Goal: Task Accomplishment & Management: Use online tool/utility

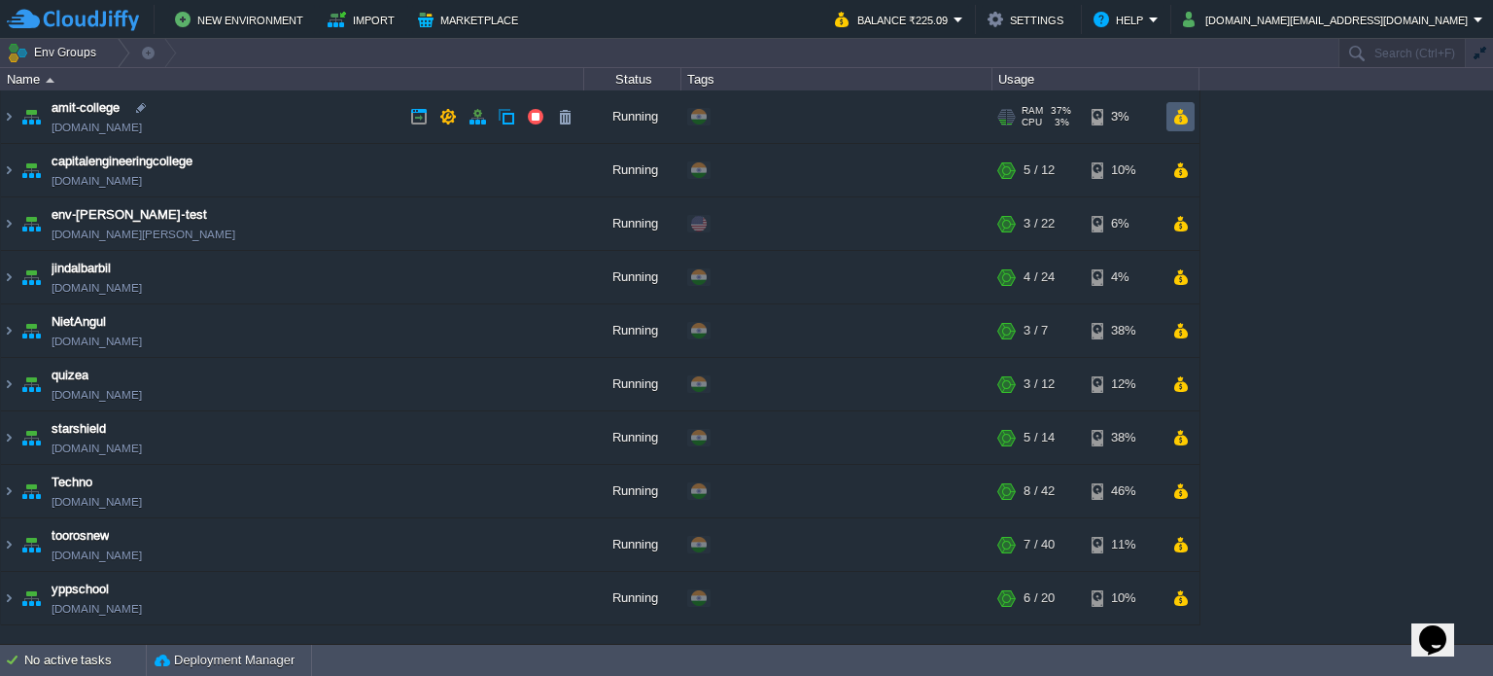
click at [1190, 114] on td at bounding box center [1181, 116] width 28 height 29
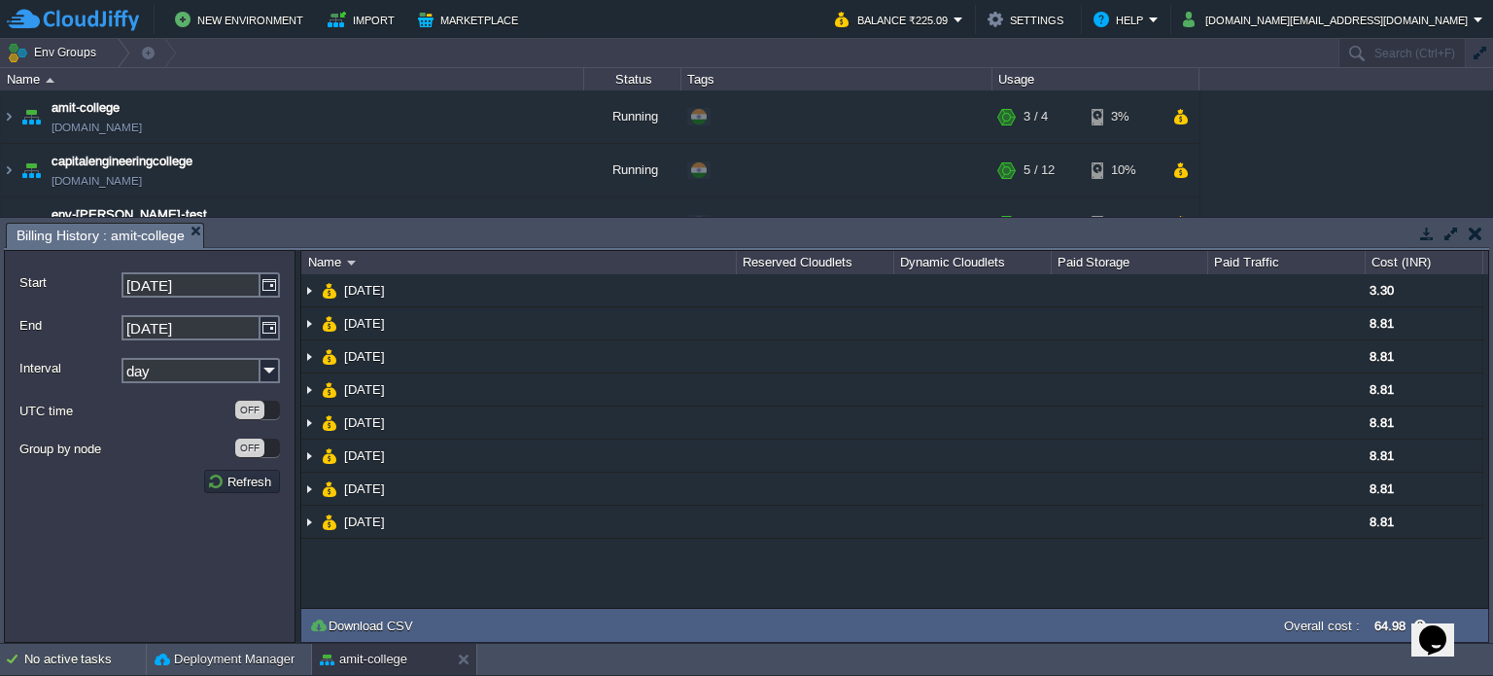
click at [1480, 228] on button "button" at bounding box center [1476, 234] width 14 height 18
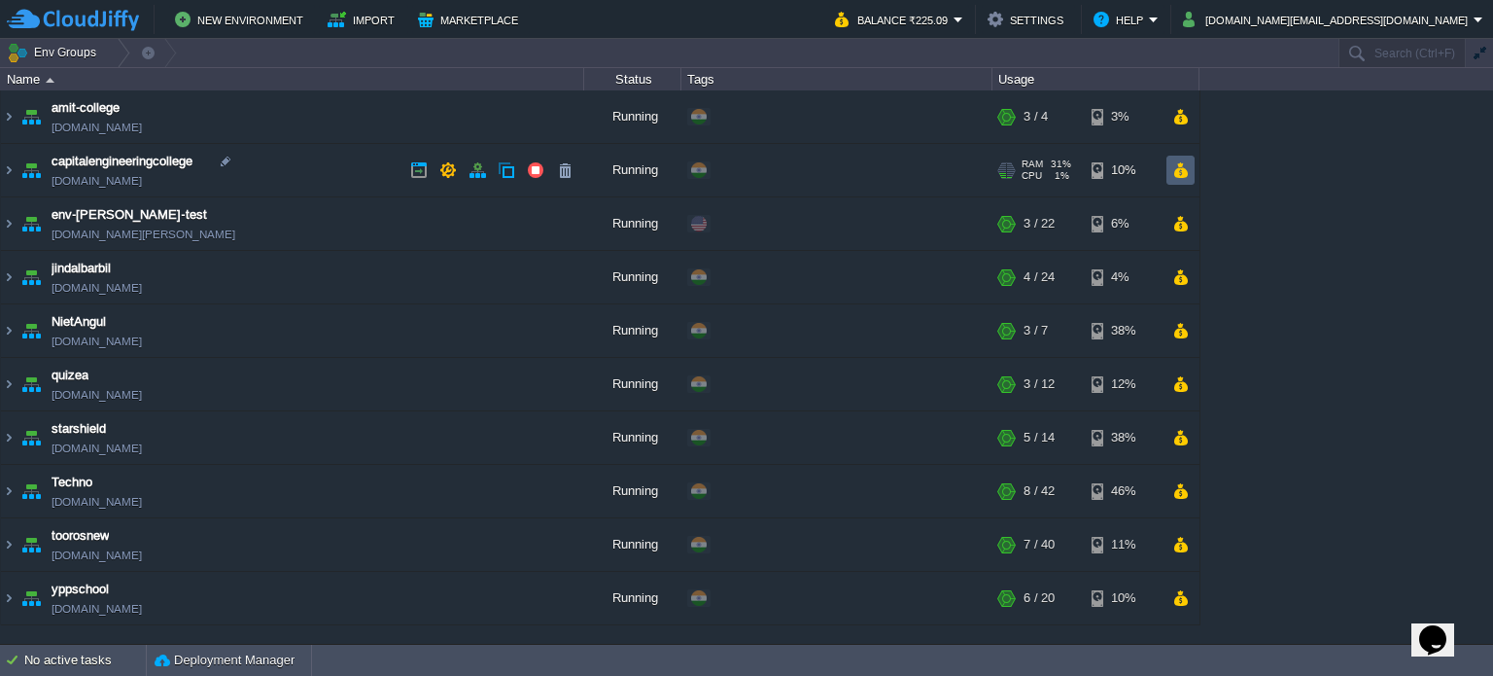
click at [1179, 169] on button "button" at bounding box center [1181, 170] width 17 height 18
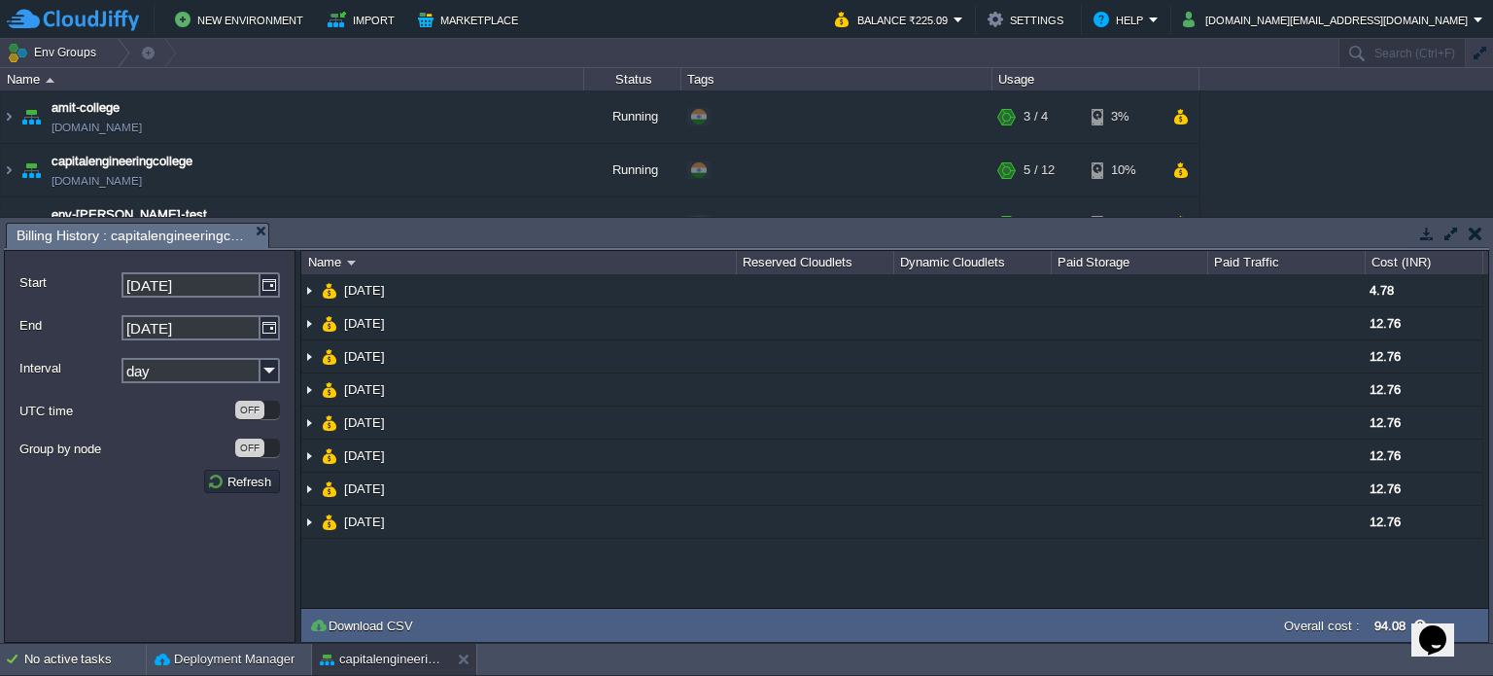
click at [1477, 235] on button "button" at bounding box center [1476, 234] width 14 height 18
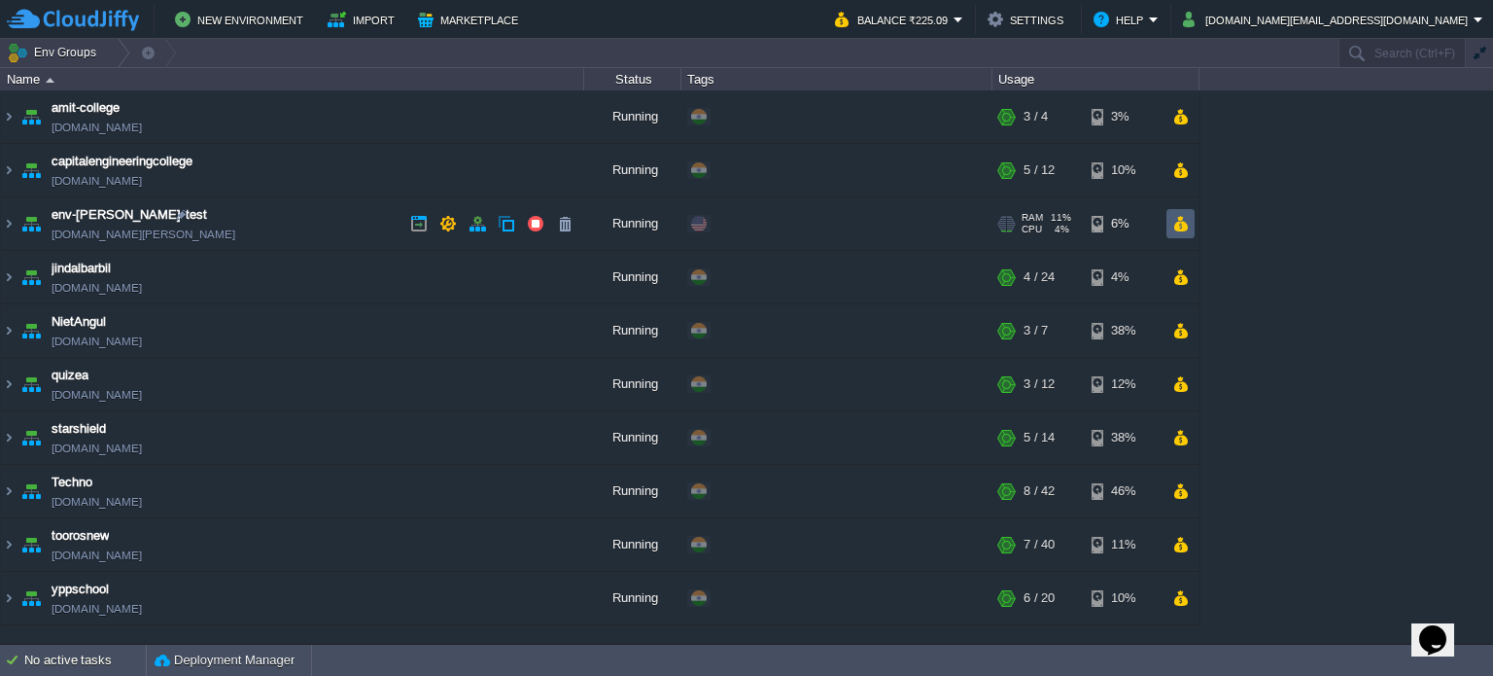
click at [1183, 225] on button "button" at bounding box center [1181, 224] width 17 height 18
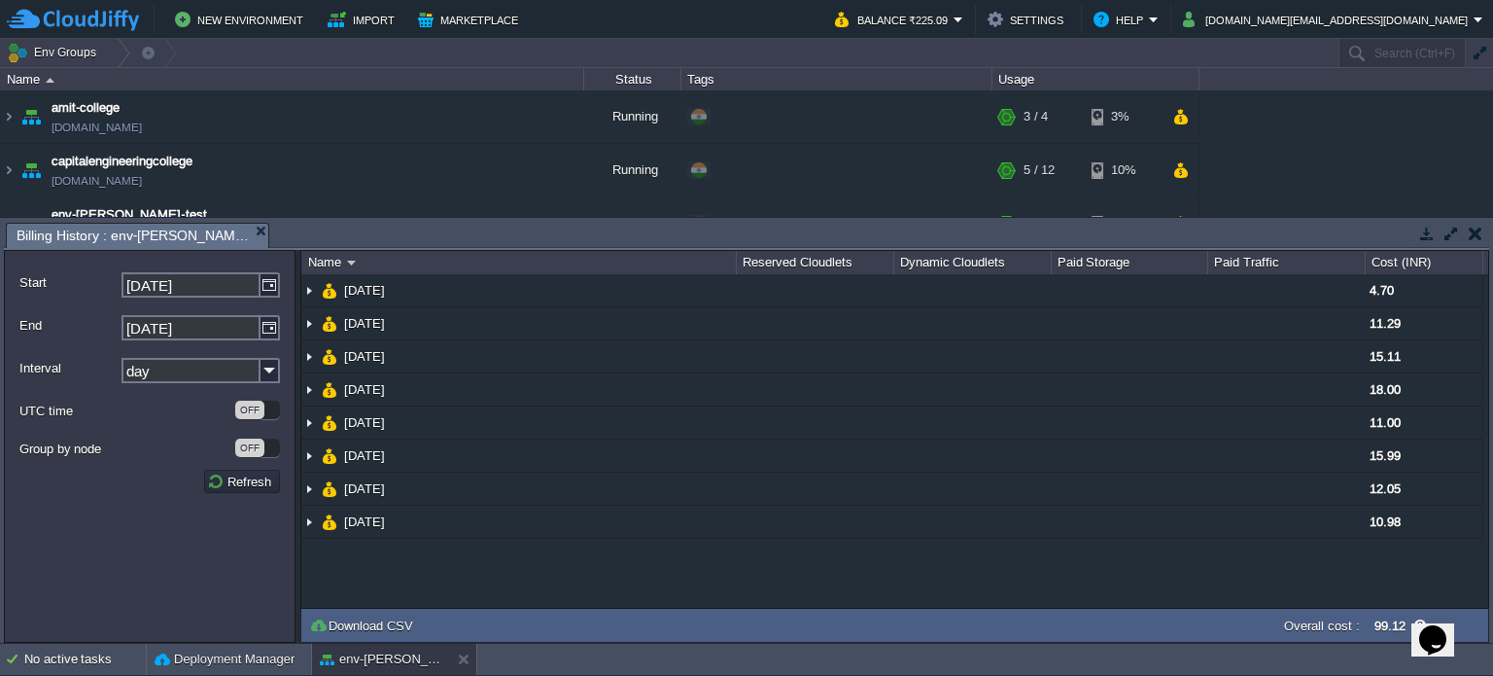
click at [1472, 238] on button "button" at bounding box center [1476, 234] width 14 height 18
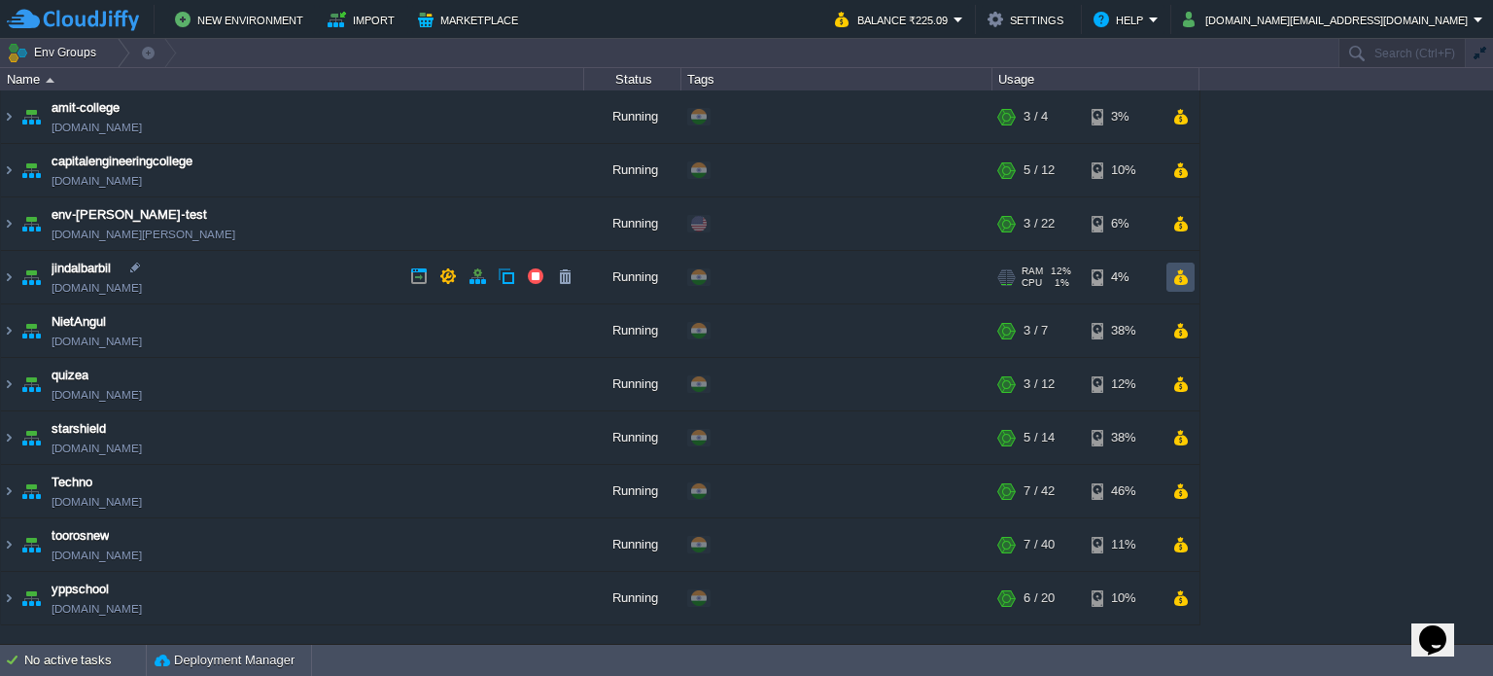
click at [1186, 279] on button "button" at bounding box center [1181, 277] width 17 height 18
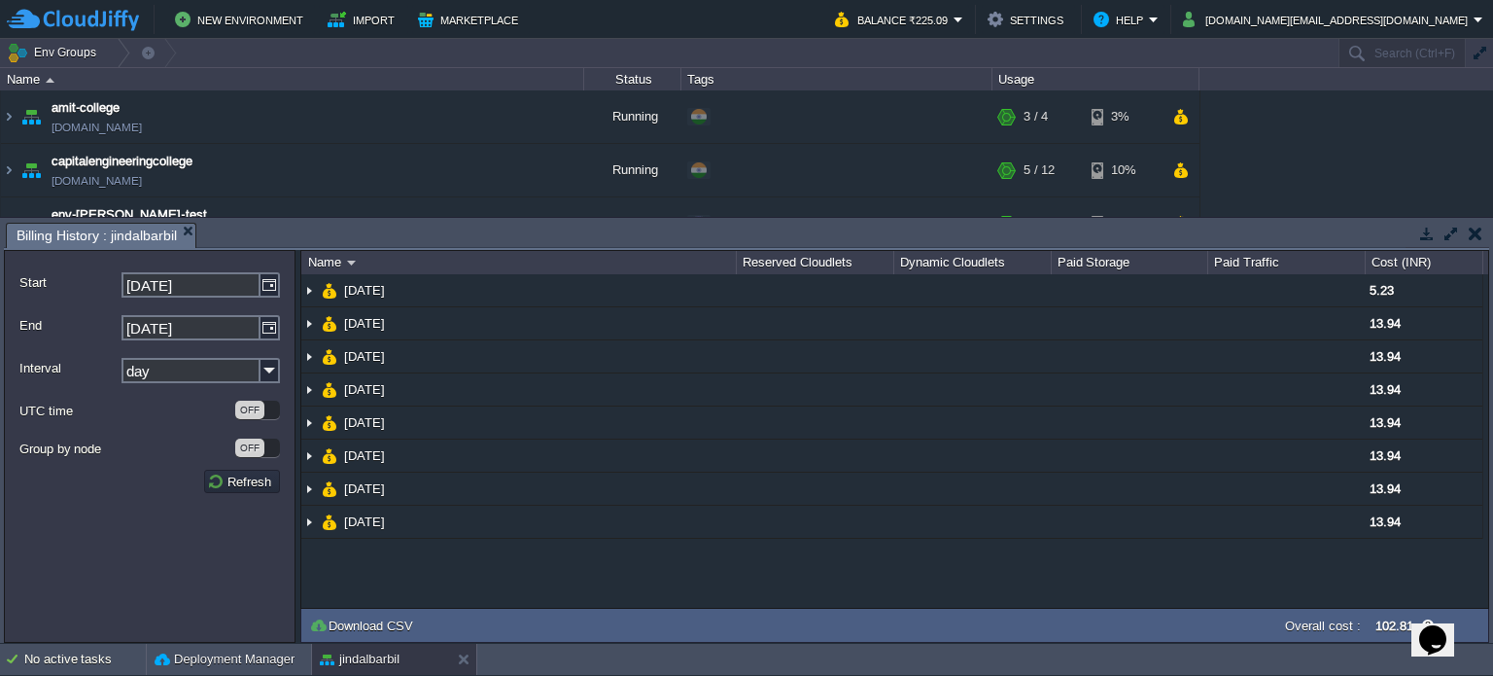
click at [1478, 239] on button "button" at bounding box center [1476, 234] width 14 height 18
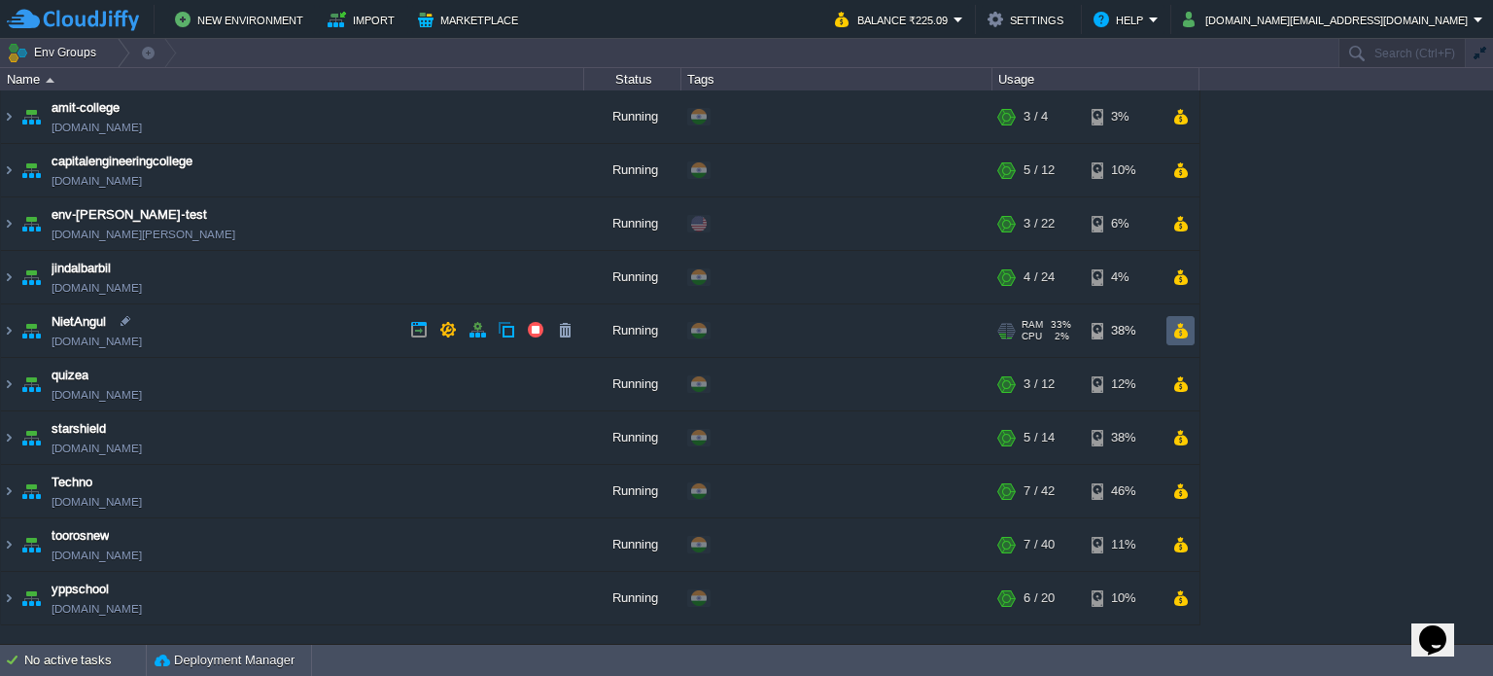
click at [1178, 326] on button "button" at bounding box center [1181, 331] width 17 height 18
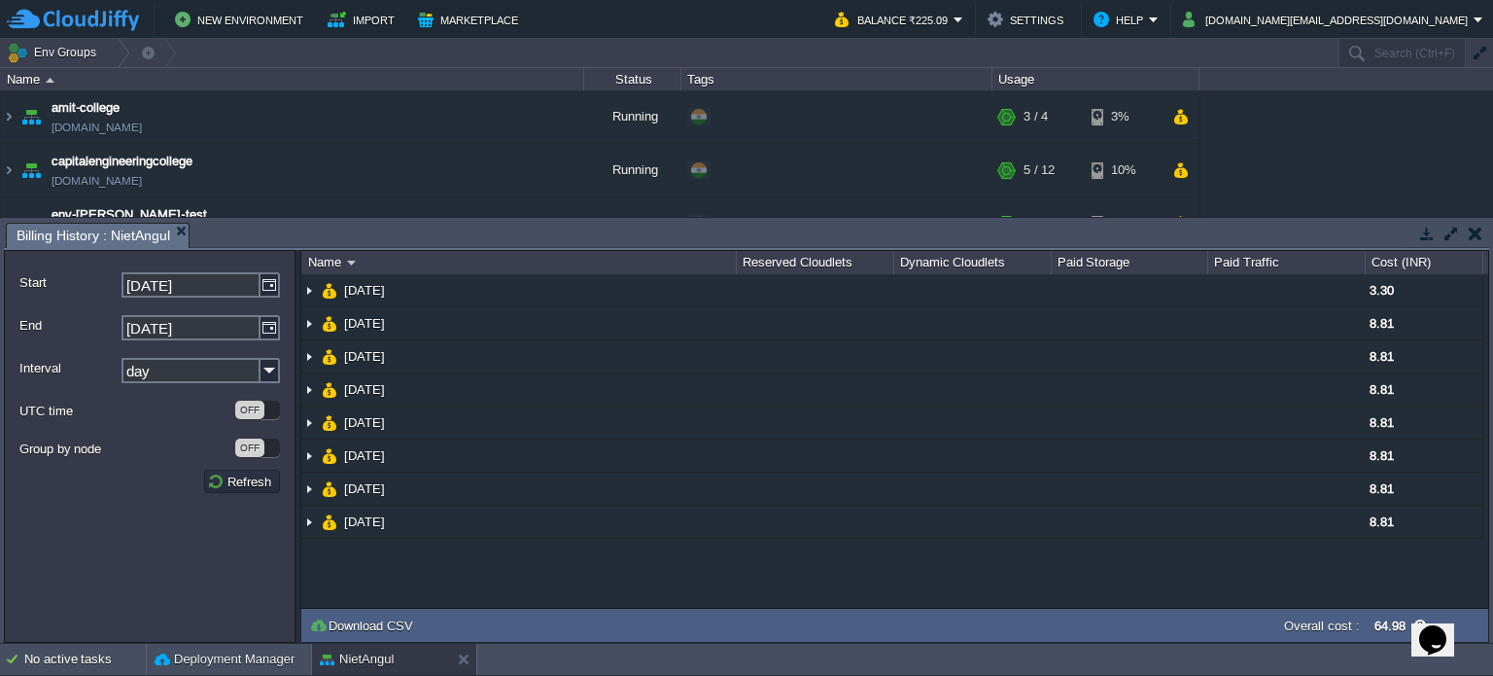
click at [1474, 232] on button "button" at bounding box center [1476, 234] width 14 height 18
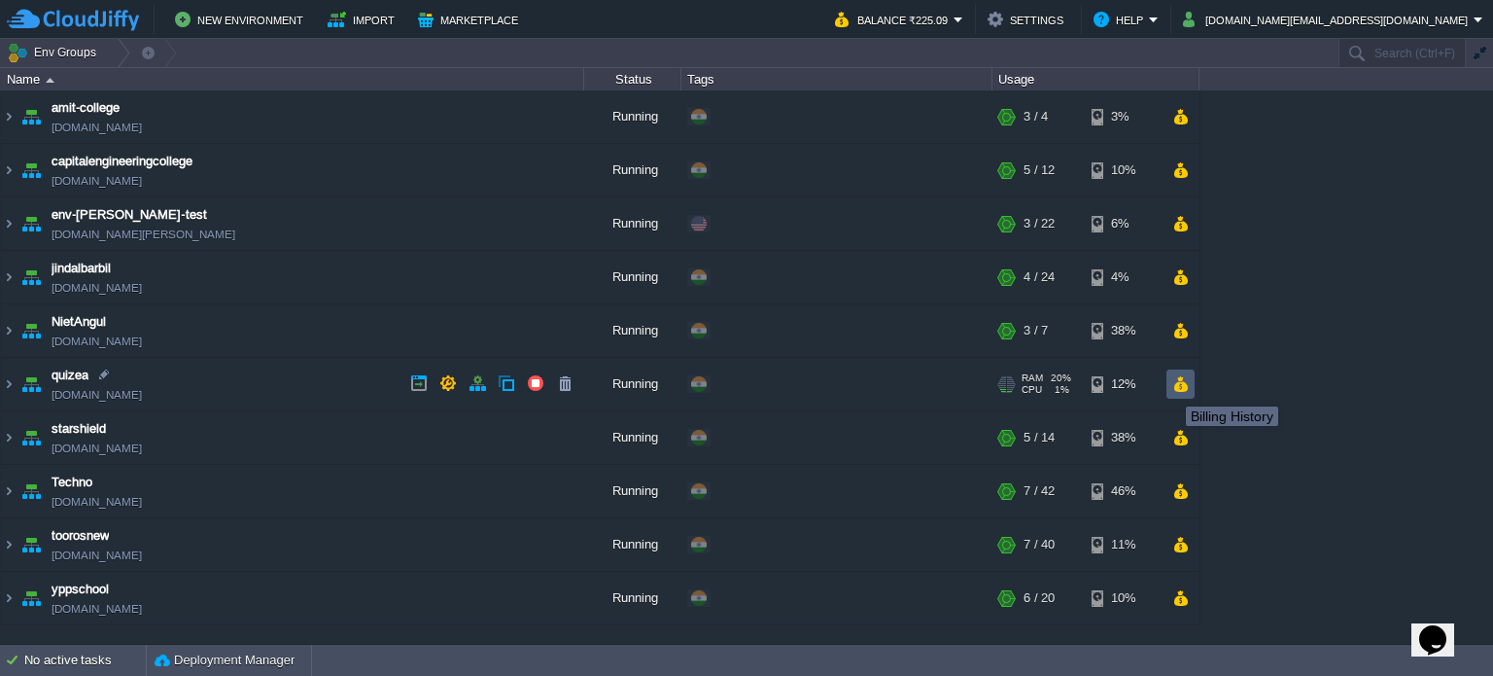
click at [1178, 384] on button "button" at bounding box center [1181, 384] width 17 height 18
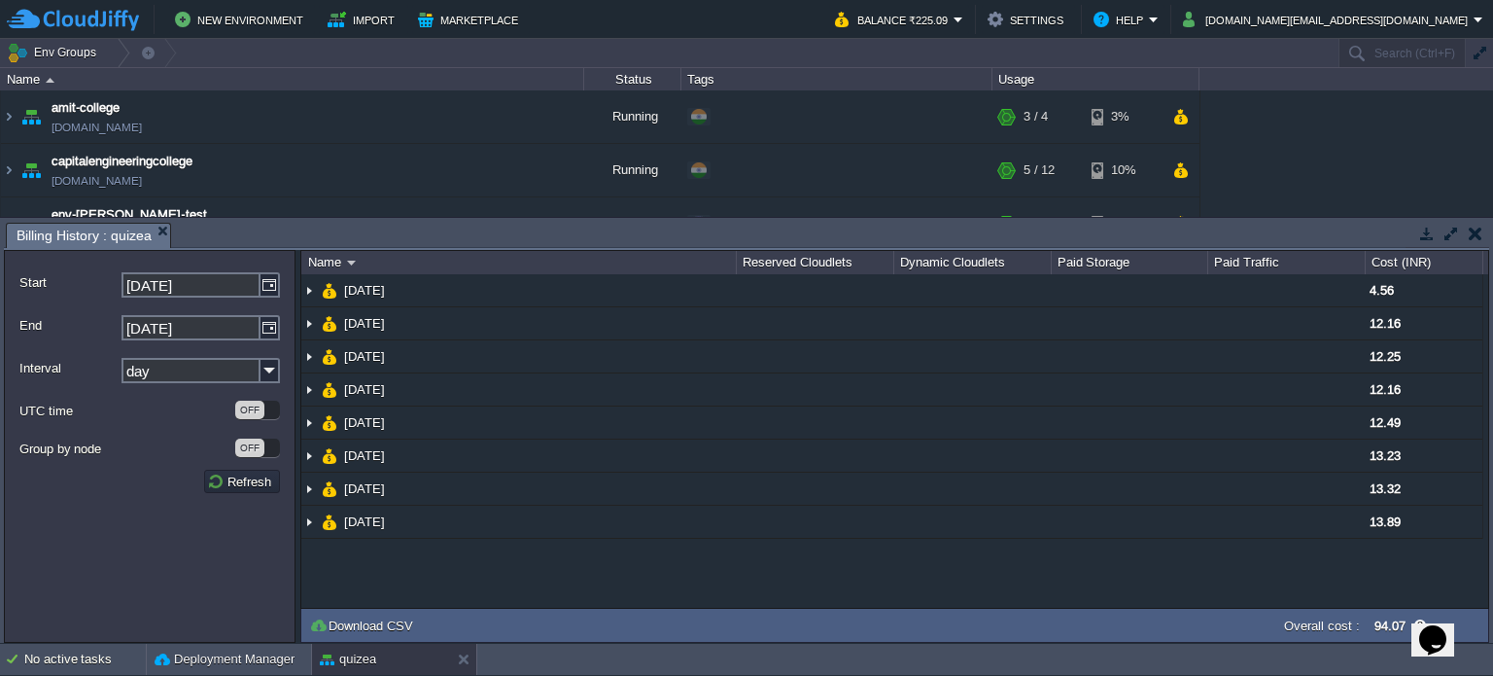
click at [1481, 230] on button "button" at bounding box center [1476, 234] width 14 height 18
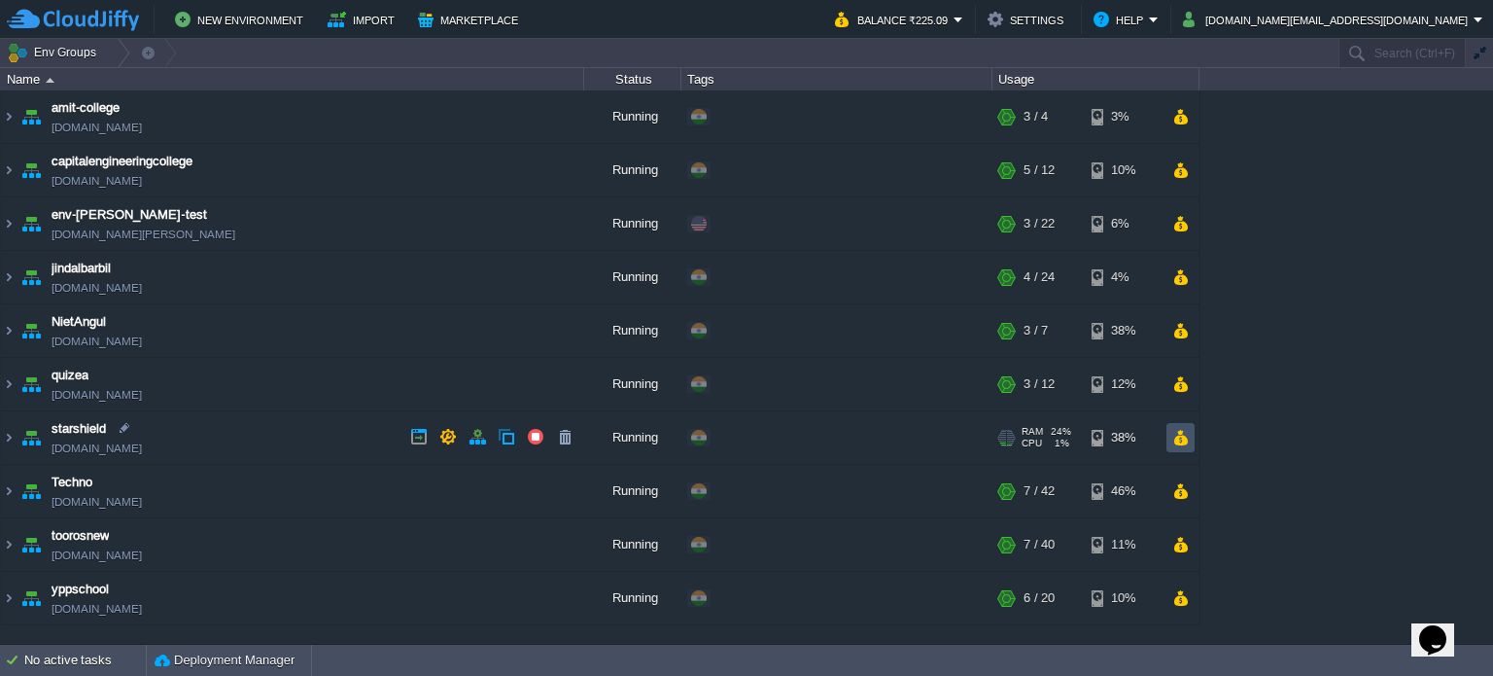
click at [1182, 432] on button "button" at bounding box center [1181, 438] width 17 height 18
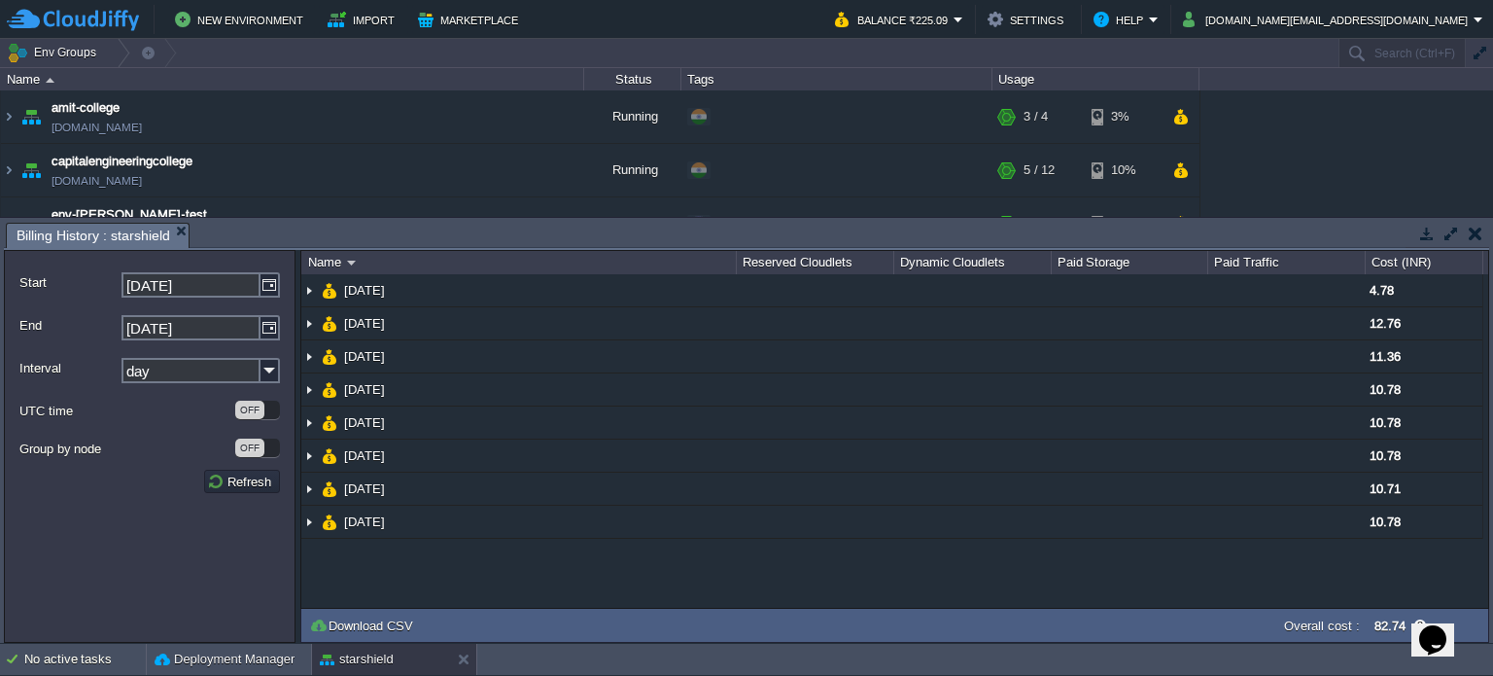
click at [1480, 235] on button "button" at bounding box center [1476, 234] width 14 height 18
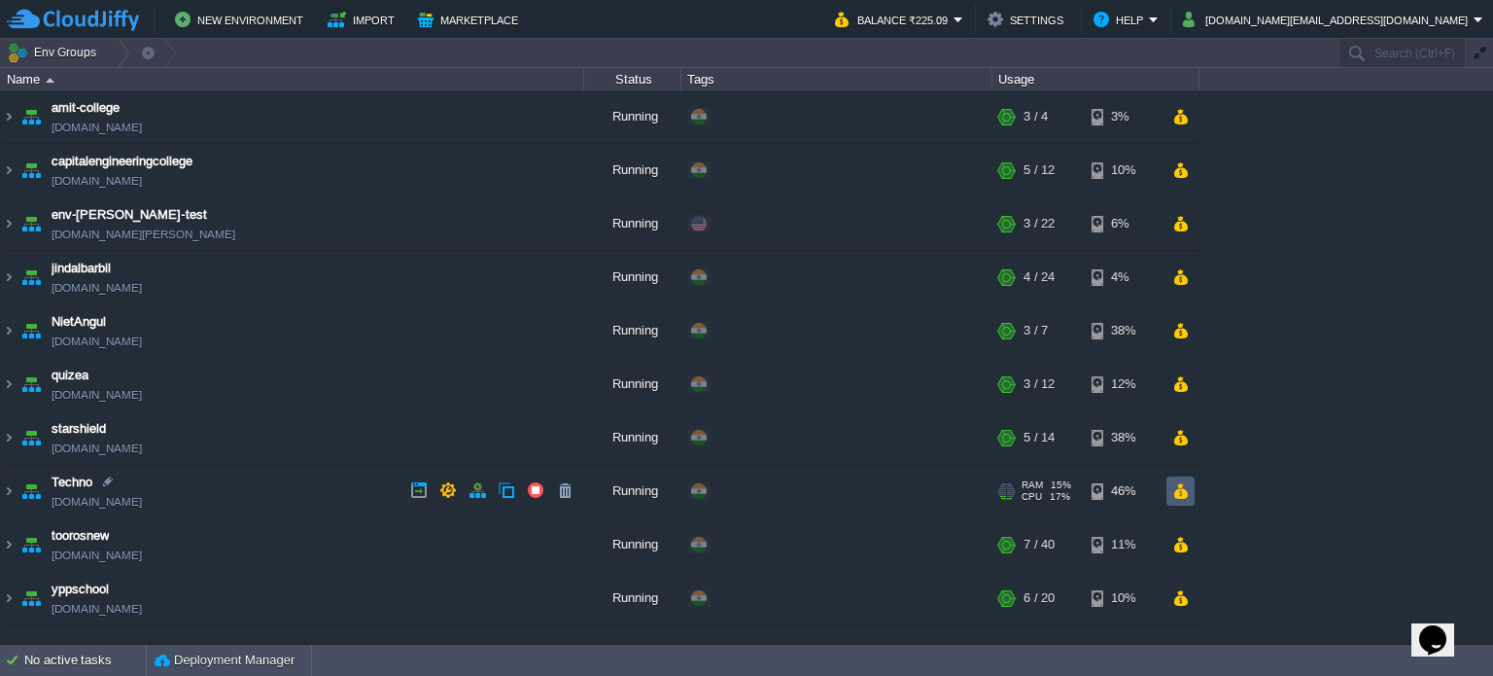
click at [1178, 485] on button "button" at bounding box center [1181, 491] width 17 height 18
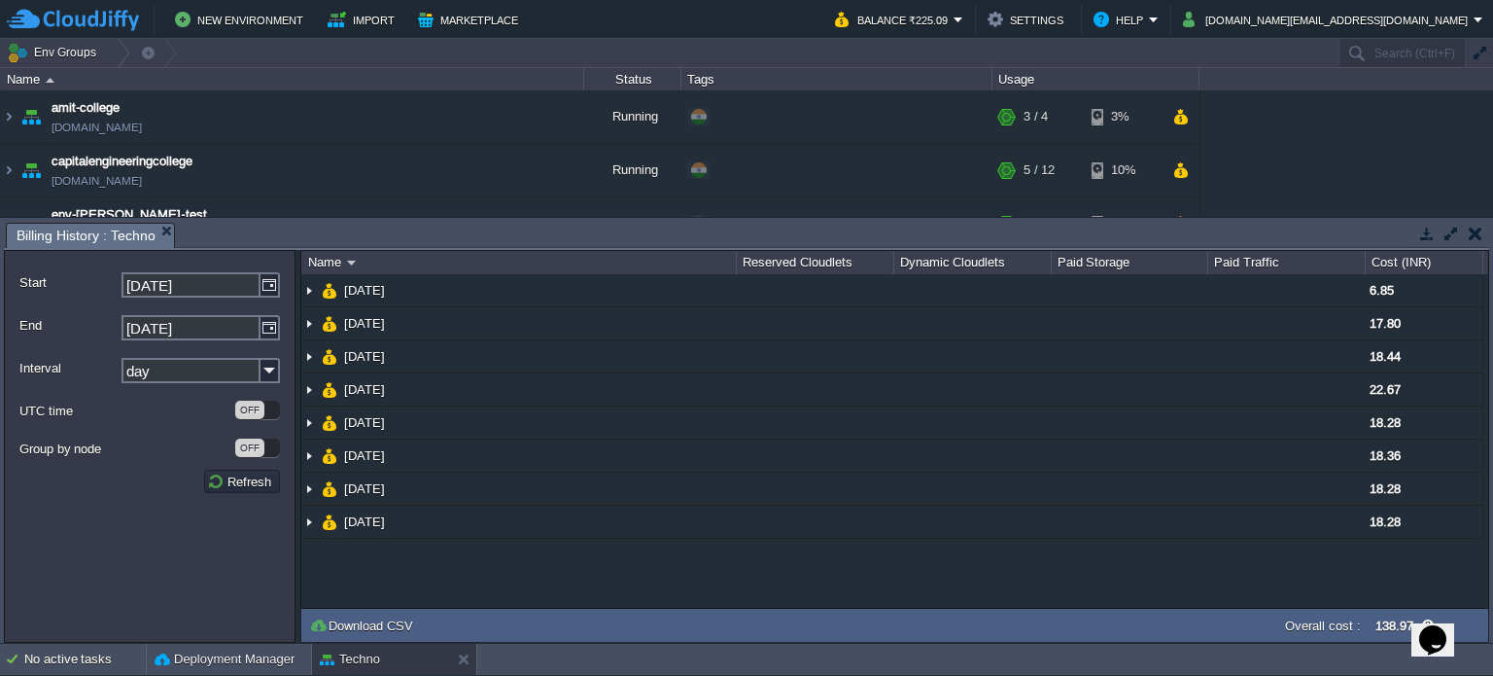
click at [1474, 239] on button "button" at bounding box center [1476, 234] width 14 height 18
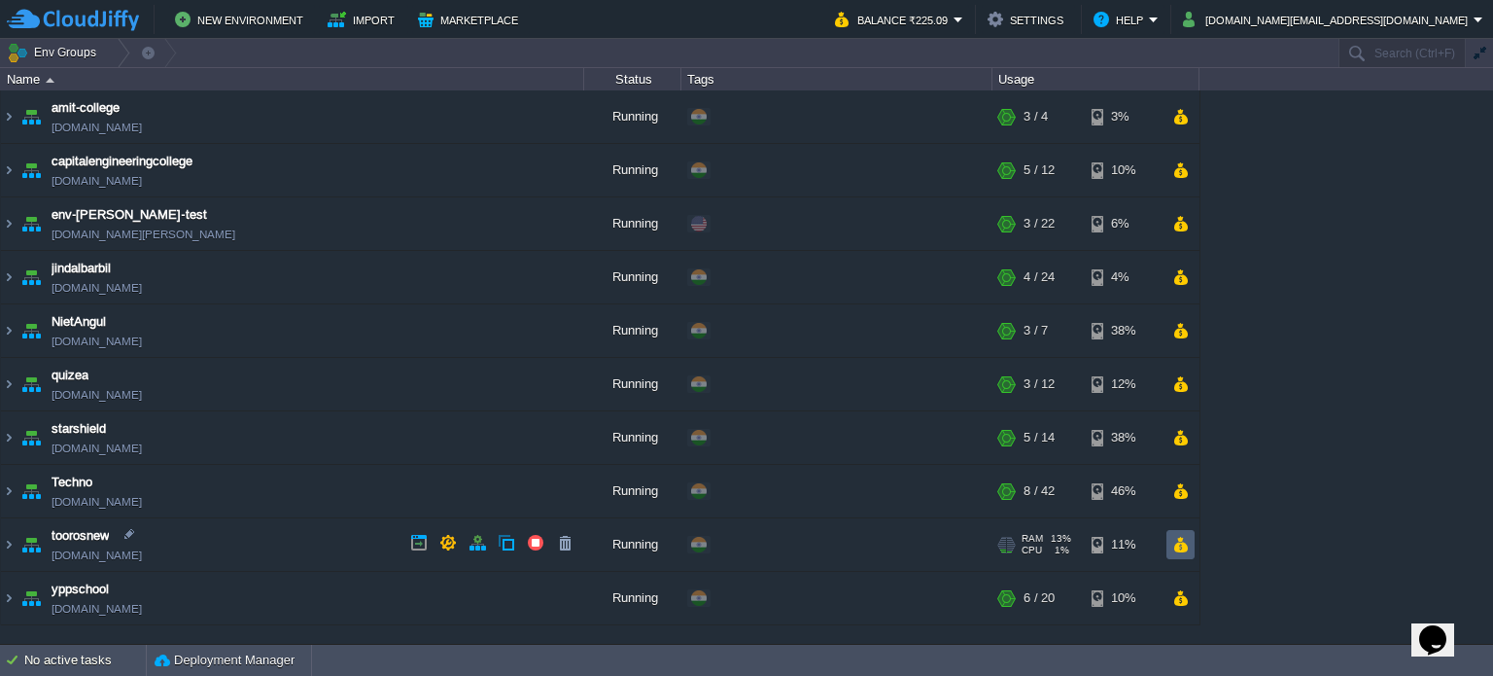
click at [1191, 541] on td at bounding box center [1181, 544] width 28 height 29
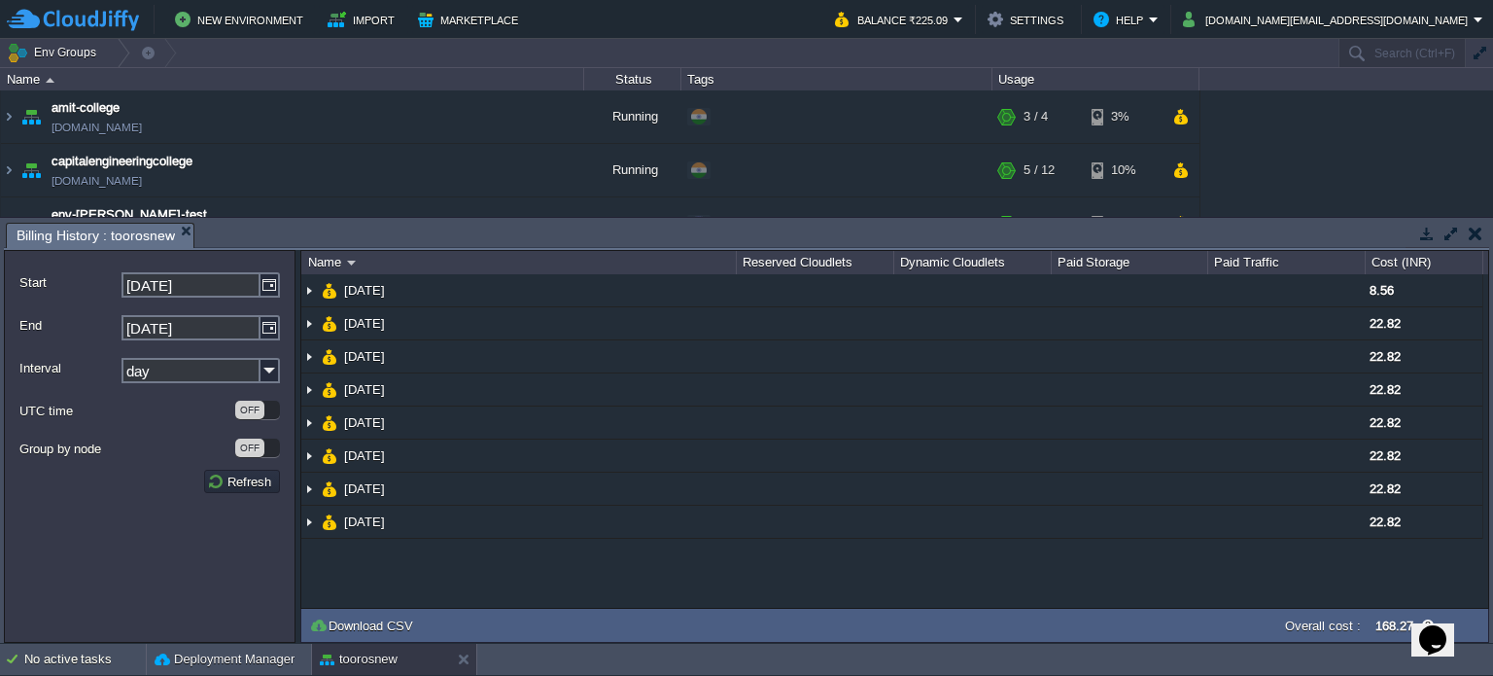
click at [1482, 241] on td at bounding box center [1475, 233] width 24 height 23
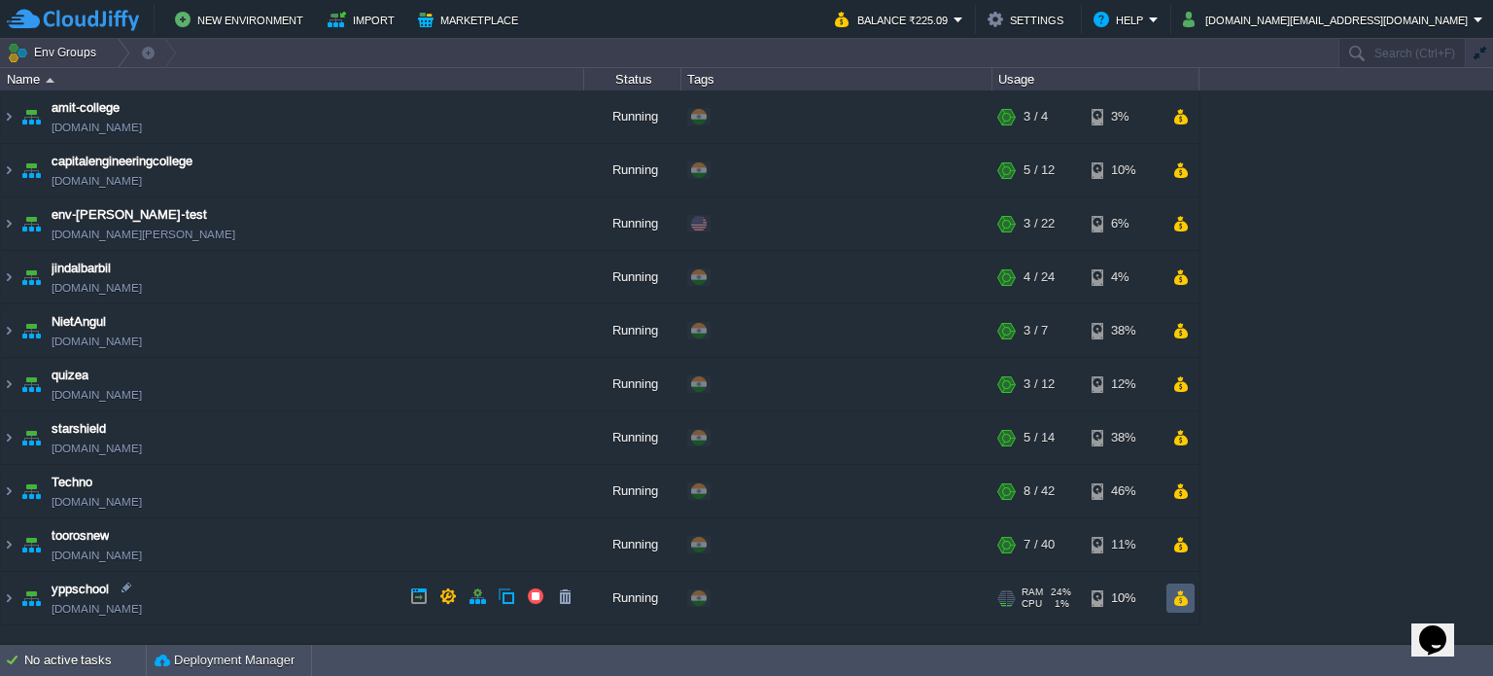
click at [1182, 600] on button "button" at bounding box center [1181, 598] width 17 height 18
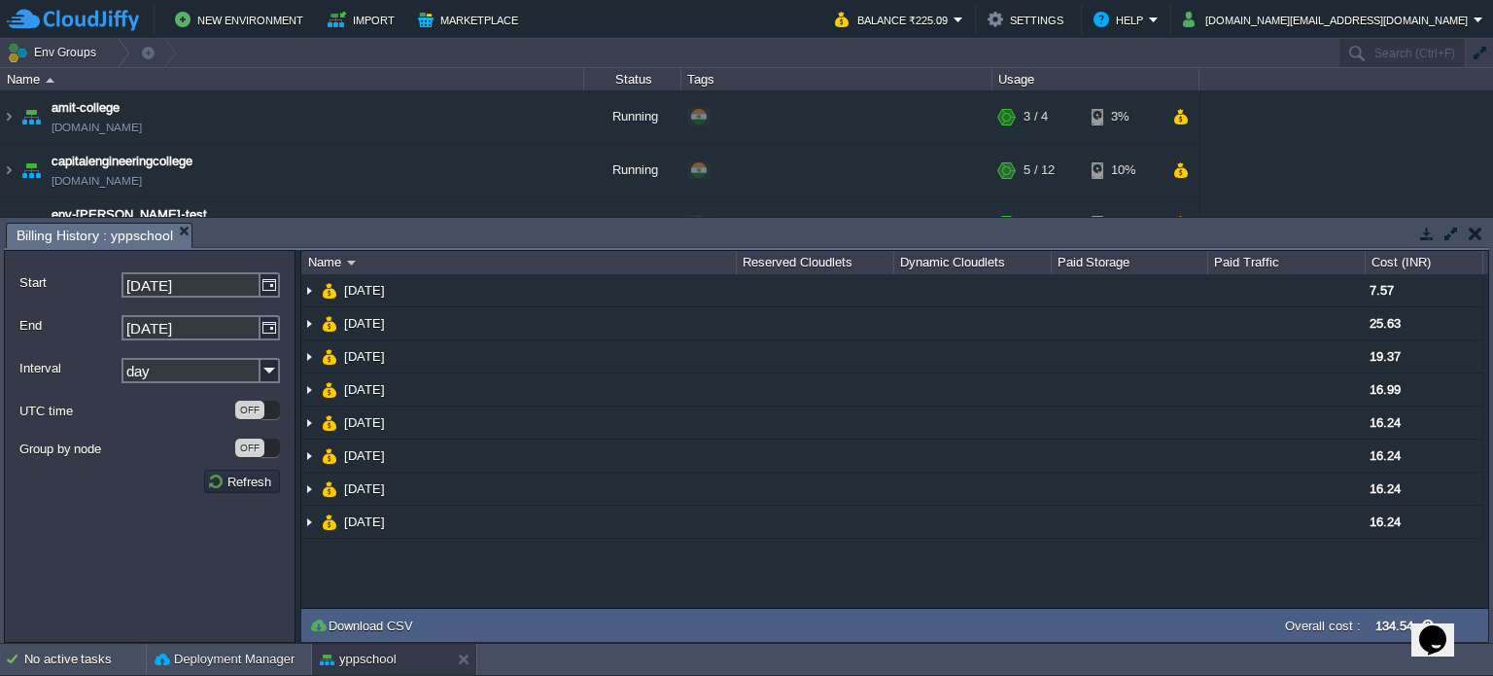
click at [1474, 233] on button "button" at bounding box center [1476, 234] width 14 height 18
